Goal: Information Seeking & Learning: Understand process/instructions

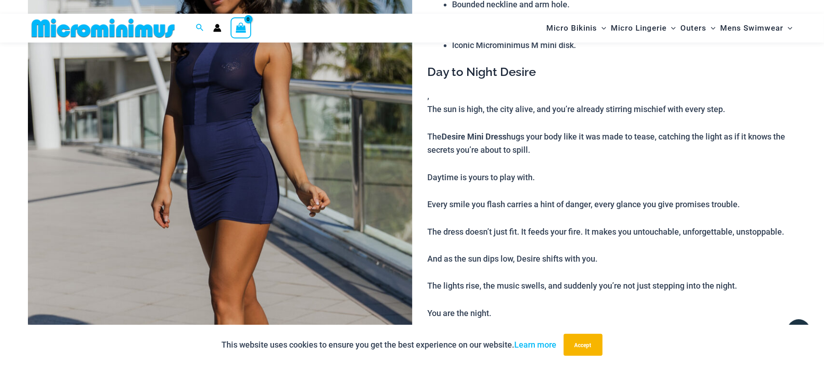
scroll to position [53, 0]
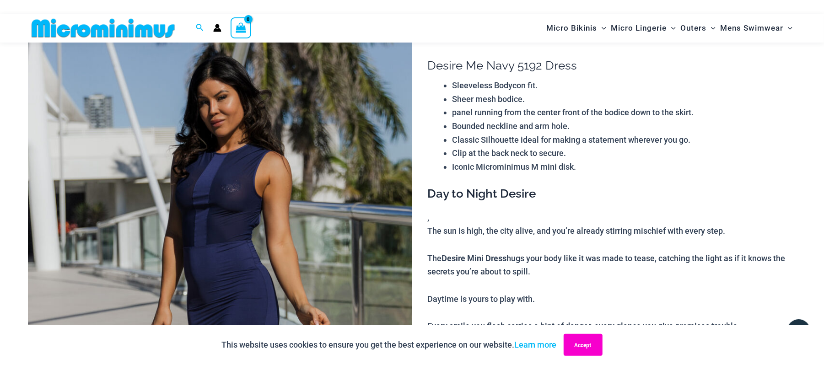
click at [581, 344] on button "Accept" at bounding box center [583, 345] width 39 height 22
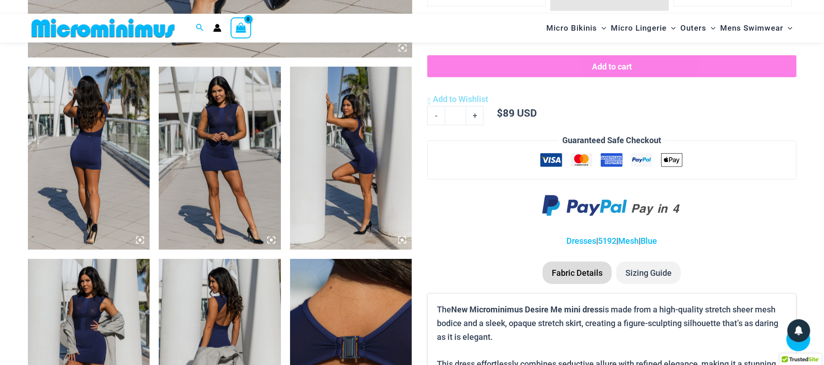
scroll to position [663, 0]
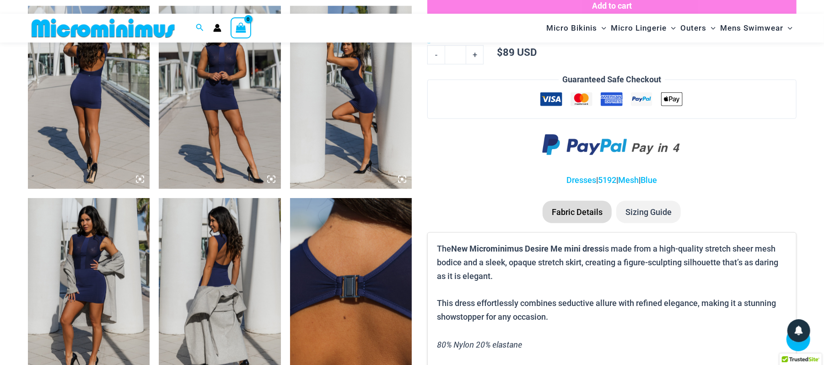
click at [656, 207] on li "Sizing Guide" at bounding box center [648, 212] width 65 height 23
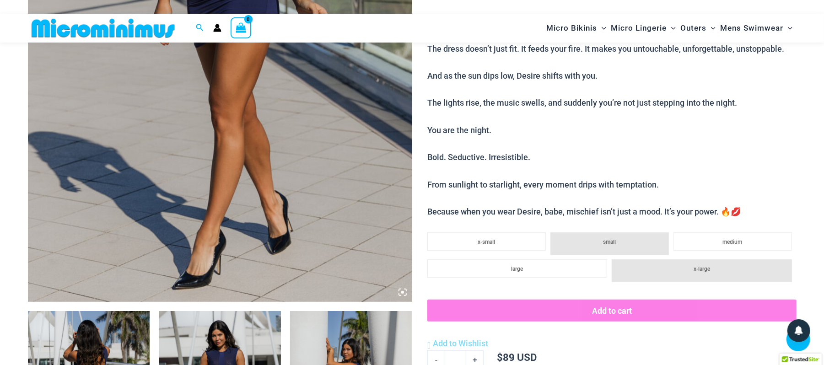
scroll to position [541, 0]
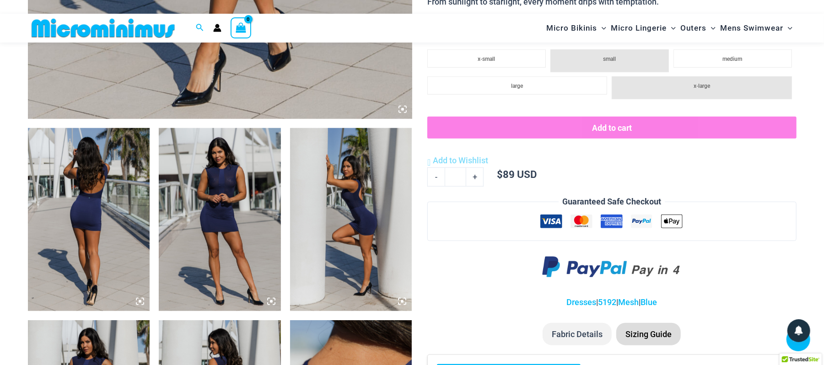
click at [368, 232] on img at bounding box center [351, 219] width 122 height 183
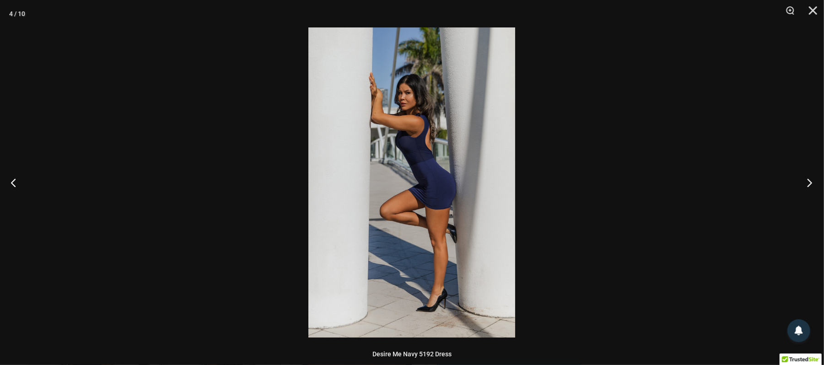
click at [811, 180] on button "Next" at bounding box center [807, 183] width 34 height 46
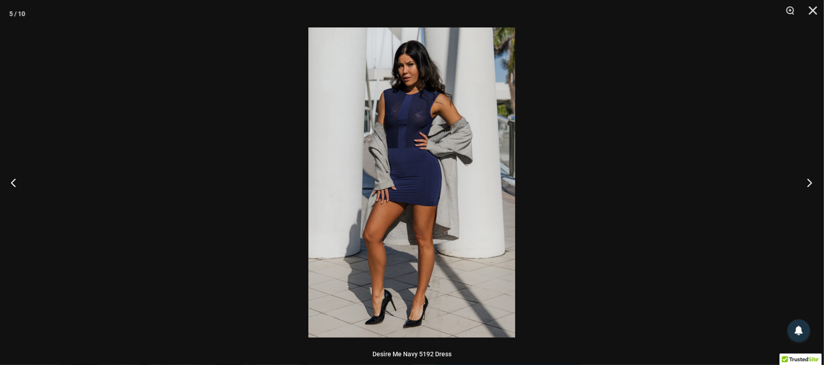
click at [811, 180] on button "Next" at bounding box center [807, 183] width 34 height 46
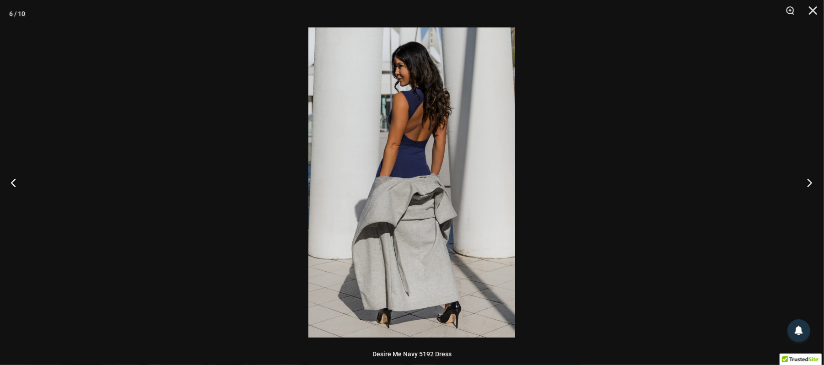
click at [812, 180] on button "Next" at bounding box center [807, 183] width 34 height 46
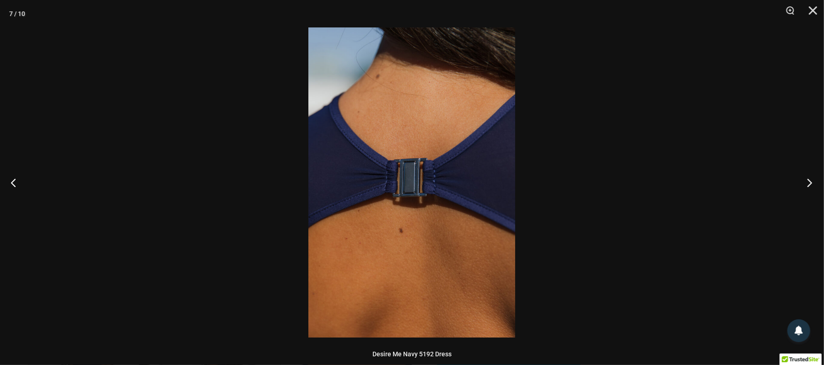
click at [812, 181] on button "Next" at bounding box center [807, 183] width 34 height 46
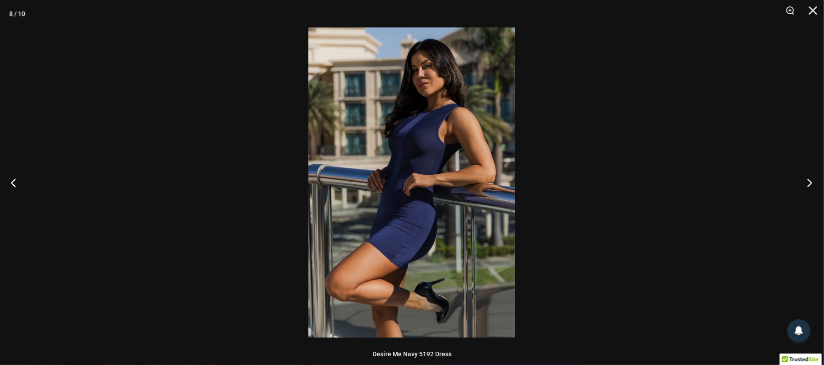
click at [812, 181] on button "Next" at bounding box center [807, 183] width 34 height 46
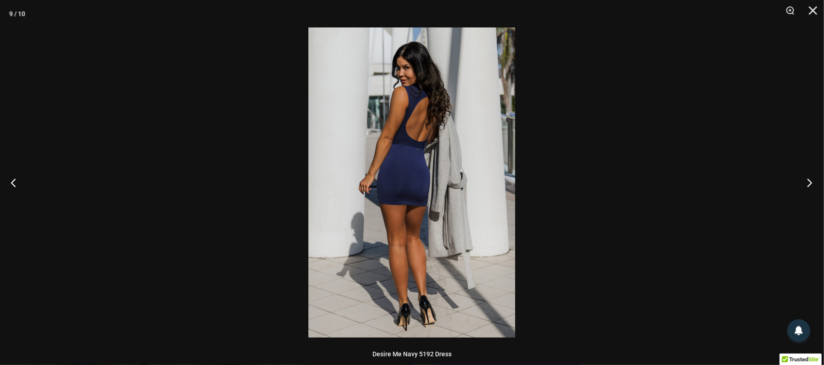
click at [812, 181] on button "Next" at bounding box center [807, 183] width 34 height 46
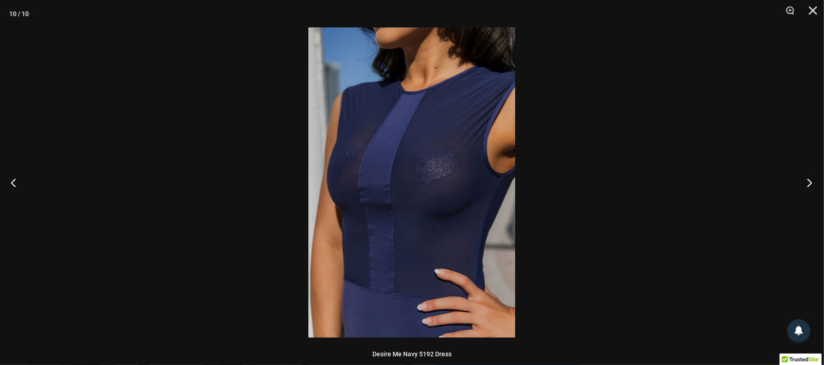
click at [813, 182] on button "Next" at bounding box center [807, 183] width 34 height 46
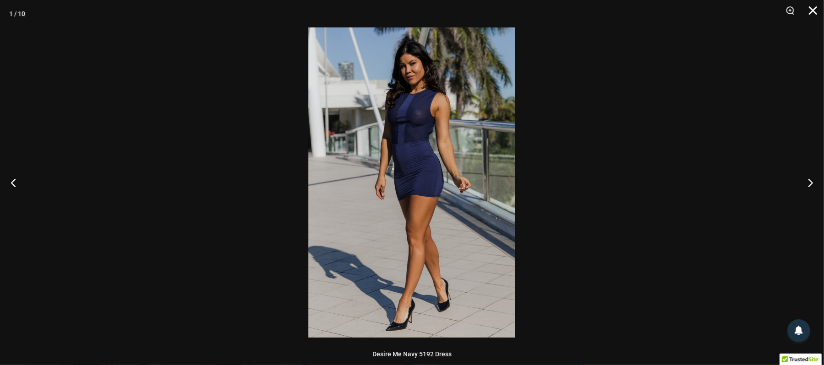
click at [816, 10] on button "Close" at bounding box center [809, 13] width 23 height 27
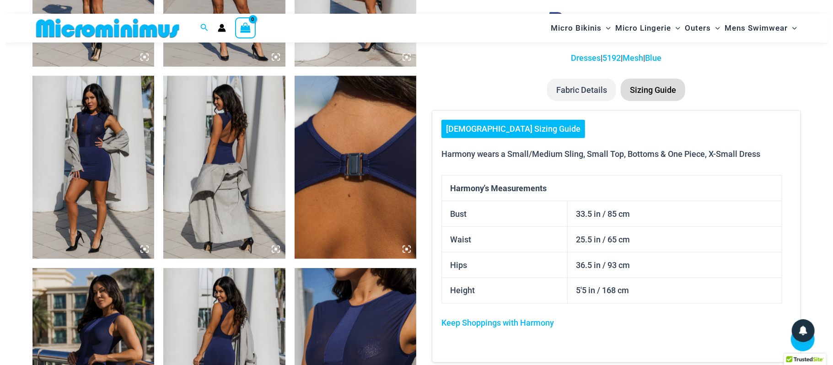
scroll to position [724, 0]
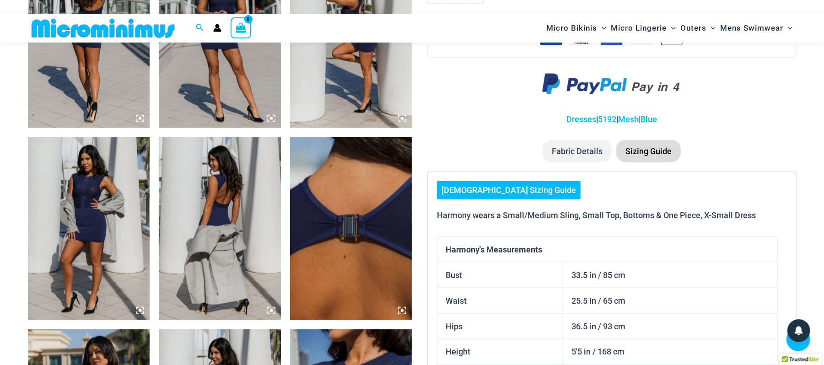
click at [494, 193] on link "[DEMOGRAPHIC_DATA] Sizing Guide" at bounding box center [509, 190] width 144 height 18
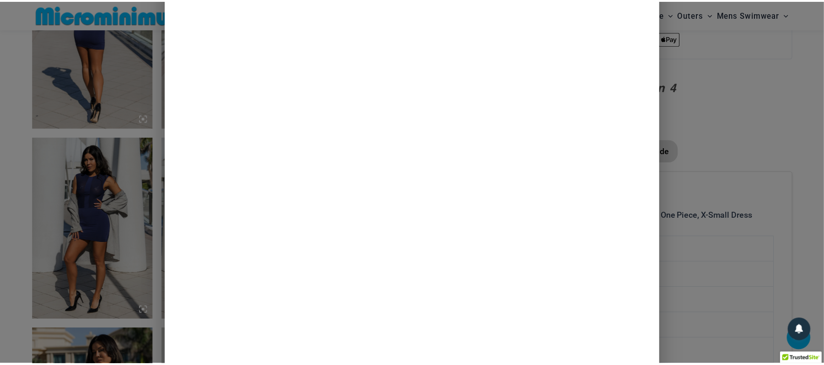
scroll to position [183, 0]
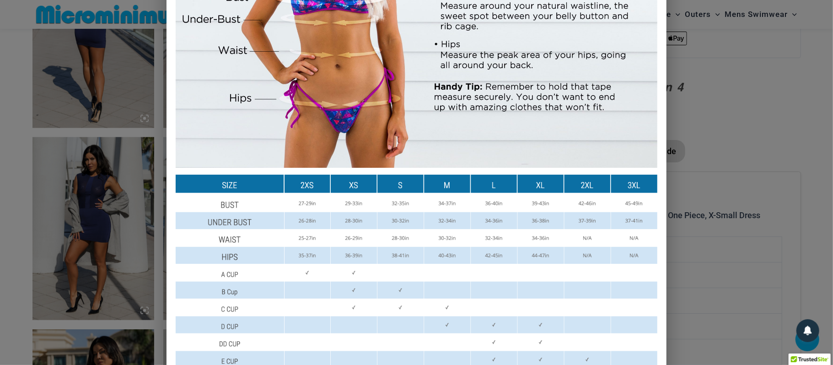
click at [726, 58] on div "Size Guide Size Guide Inches Size Guide Centimeters" at bounding box center [416, 182] width 833 height 365
